Goal: Transaction & Acquisition: Obtain resource

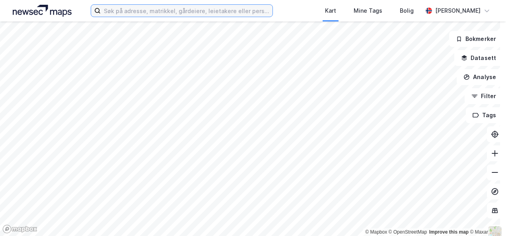
click at [200, 13] on input at bounding box center [186, 11] width 171 height 12
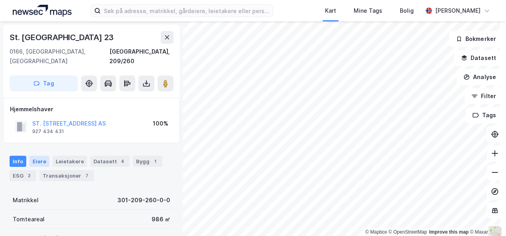
click at [35, 156] on div "Eiere" at bounding box center [39, 161] width 20 height 11
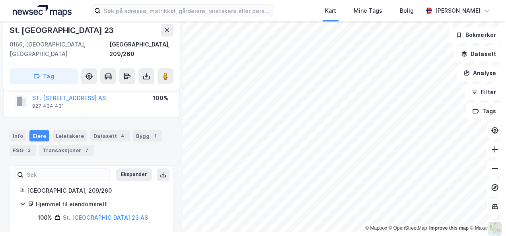
scroll to position [5, 0]
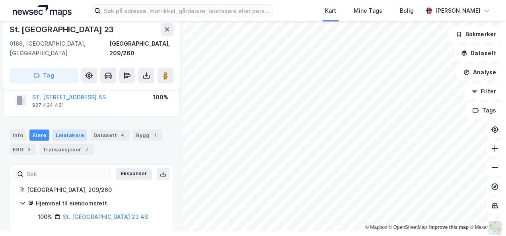
click at [60, 130] on div "Leietakere" at bounding box center [70, 135] width 35 height 11
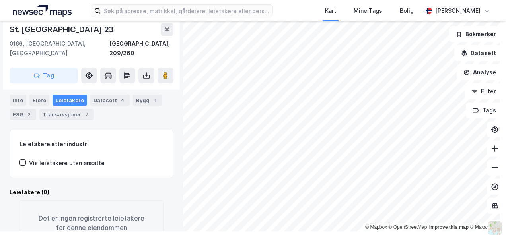
scroll to position [79, 0]
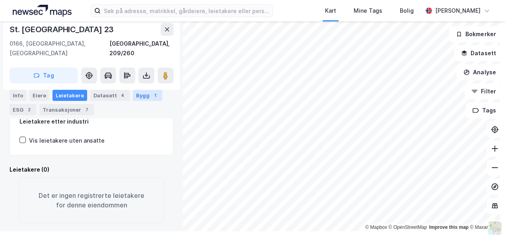
click at [139, 95] on div "Bygg 1" at bounding box center [147, 95] width 29 height 11
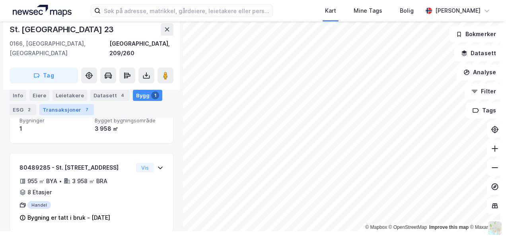
click at [66, 110] on div "Transaksjoner 7" at bounding box center [66, 109] width 54 height 11
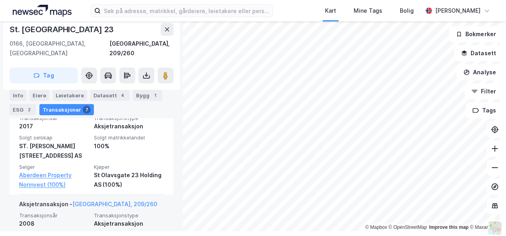
scroll to position [292, 0]
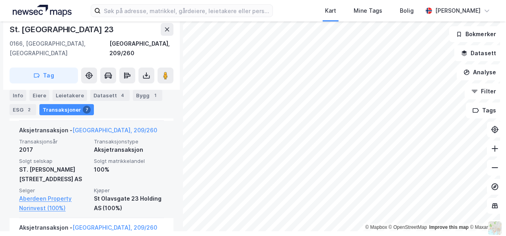
click at [111, 194] on div "St Olavsgate 23 Holding AS (100%)" at bounding box center [129, 203] width 70 height 19
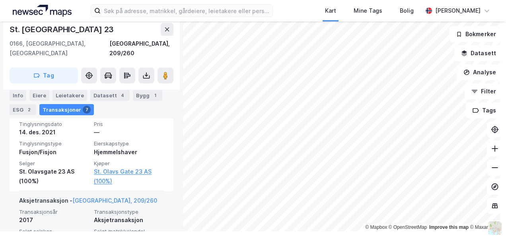
scroll to position [213, 0]
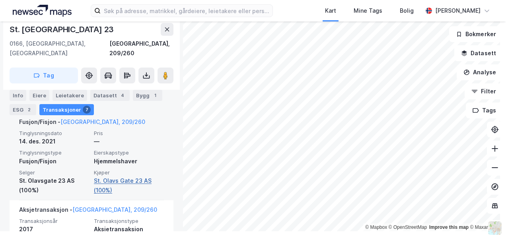
click at [106, 176] on link "St. Olavs Gate 23 AS (100%)" at bounding box center [129, 185] width 70 height 19
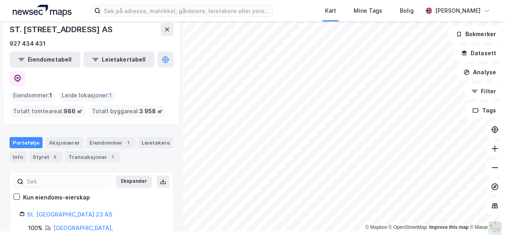
scroll to position [41, 0]
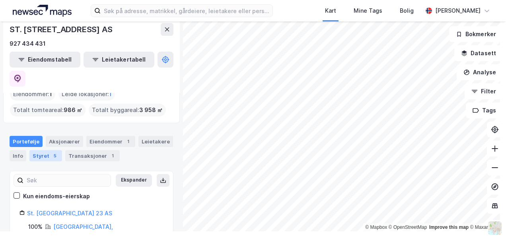
click at [41, 150] on div "Styret 5" at bounding box center [45, 155] width 33 height 11
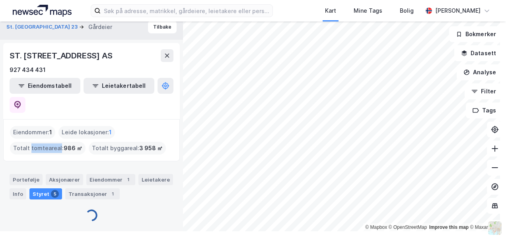
click at [41, 142] on div "Totalt tomteareal : 986 ㎡" at bounding box center [48, 148] width 76 height 13
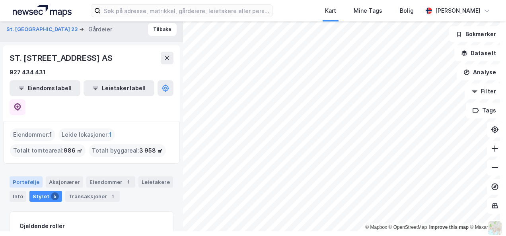
click at [23, 177] on div "Portefølje" at bounding box center [26, 182] width 33 height 11
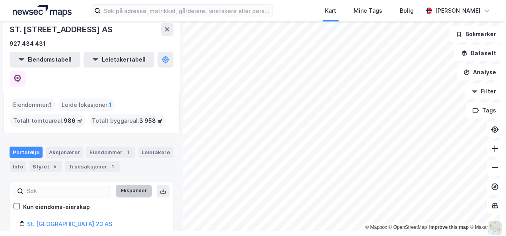
scroll to position [40, 0]
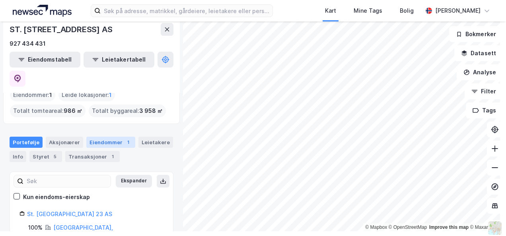
click at [104, 137] on div "Eiendommer 1" at bounding box center [110, 142] width 49 height 11
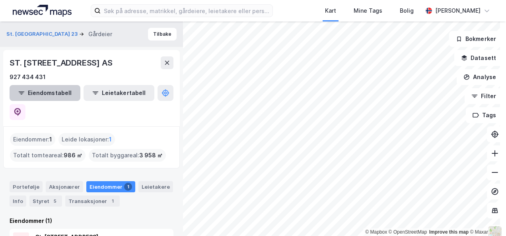
click at [47, 94] on button "Eiendomstabell" at bounding box center [45, 93] width 71 height 16
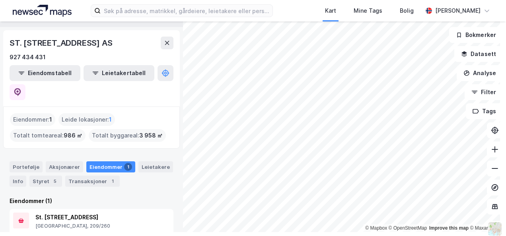
scroll to position [5, 0]
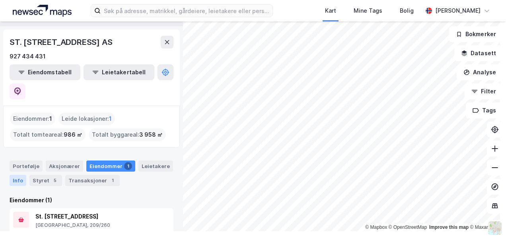
click at [19, 175] on div "Info" at bounding box center [18, 180] width 17 height 11
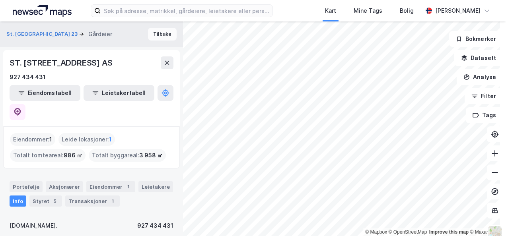
click at [163, 33] on button "Tilbake" at bounding box center [162, 34] width 29 height 13
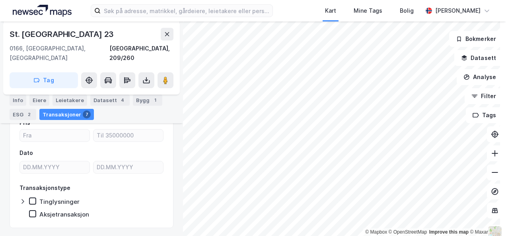
scroll to position [93, 0]
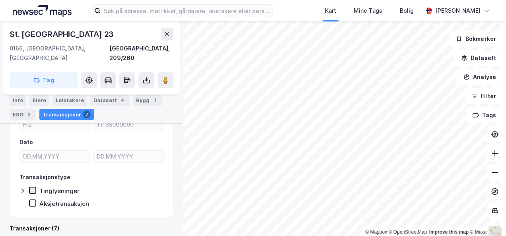
click at [31, 188] on icon at bounding box center [33, 191] width 6 height 6
click at [33, 188] on icon at bounding box center [33, 191] width 6 height 6
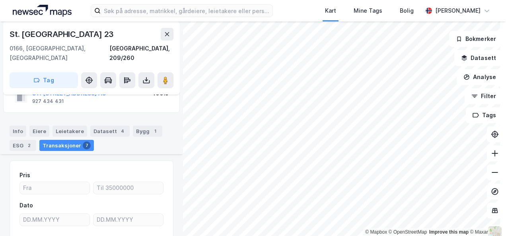
scroll to position [14, 0]
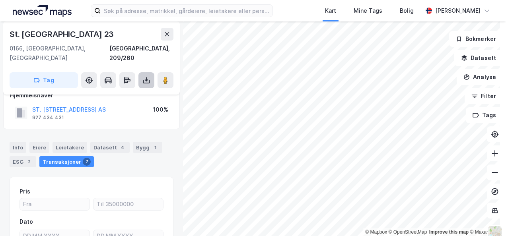
click at [146, 77] on icon at bounding box center [146, 79] width 1 height 4
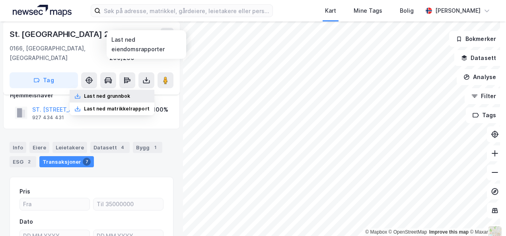
click at [107, 93] on div "Last ned grunnbok" at bounding box center [107, 96] width 46 height 6
